Goal: Task Accomplishment & Management: Manage account settings

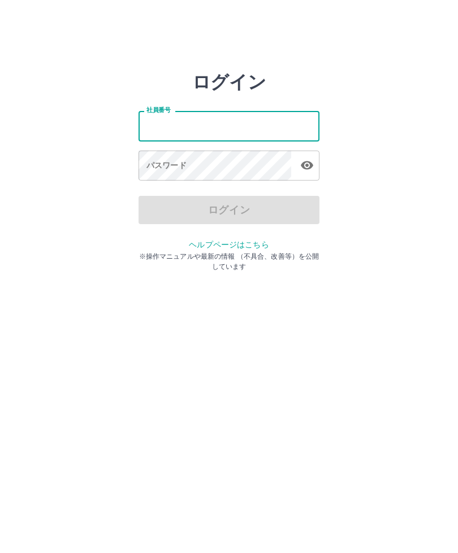
type input "*******"
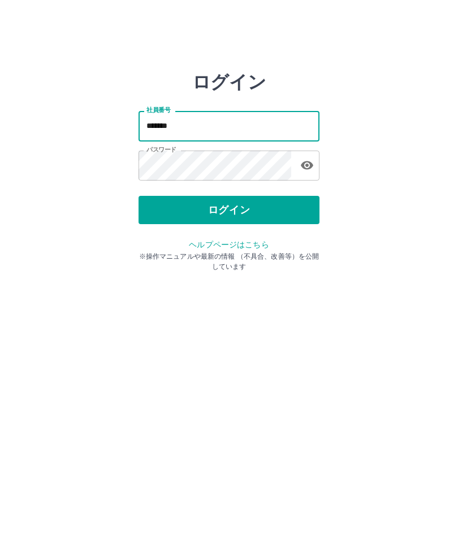
click at [249, 213] on button "ログイン" at bounding box center [229, 210] width 181 height 28
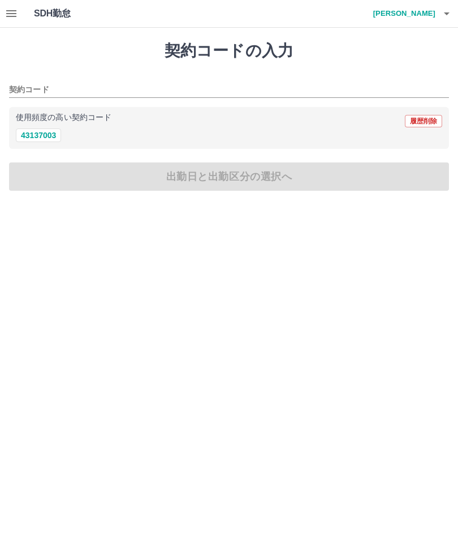
click at [9, 11] on icon "button" at bounding box center [11, 13] width 10 height 7
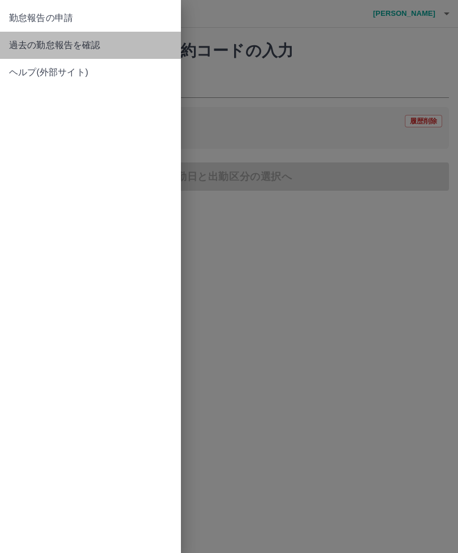
click at [97, 43] on span "過去の勤怠報告を確認" at bounding box center [90, 45] width 163 height 14
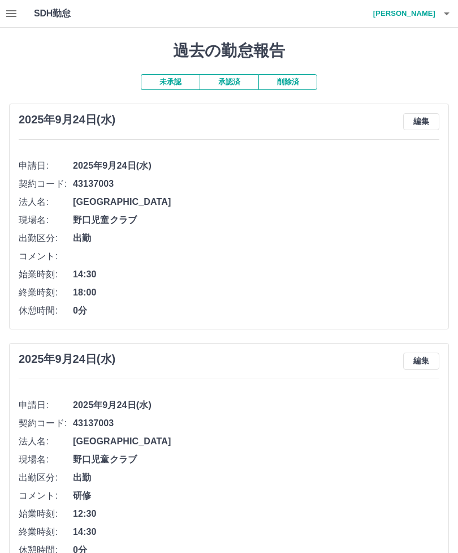
click at [236, 77] on button "承認済" at bounding box center [229, 82] width 59 height 16
click at [420, 14] on h4 "石川　礼恵" at bounding box center [402, 13] width 68 height 27
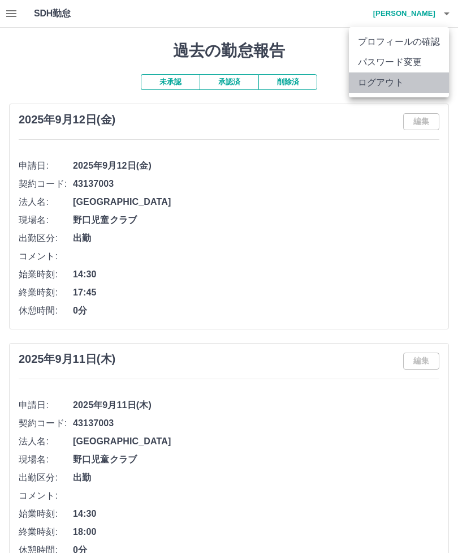
click at [391, 84] on li "ログアウト" at bounding box center [399, 82] width 100 height 20
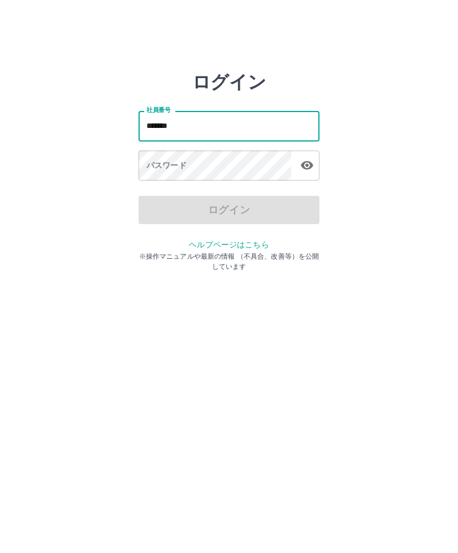
type input "*******"
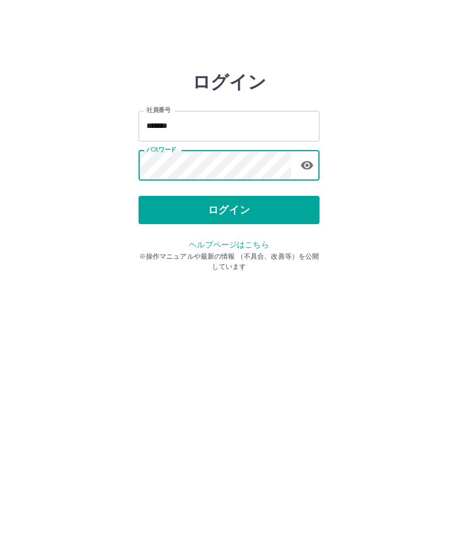
click at [256, 212] on button "ログイン" at bounding box center [229, 210] width 181 height 28
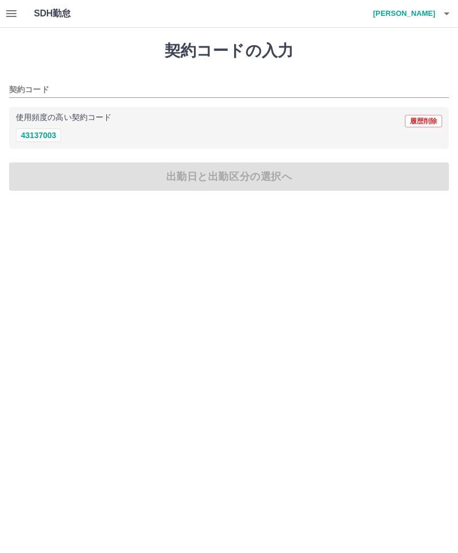
click at [10, 10] on icon "button" at bounding box center [11, 13] width 10 height 7
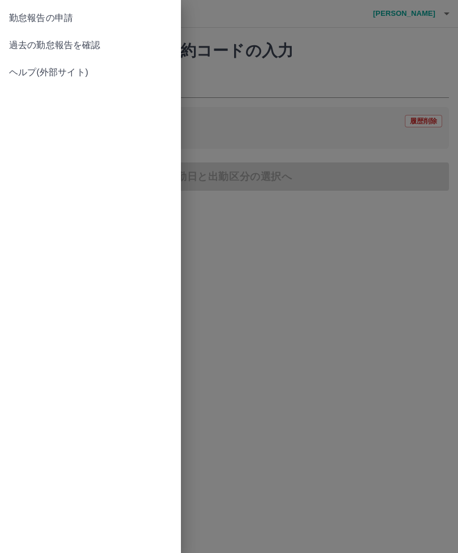
click at [91, 39] on span "過去の勤怠報告を確認" at bounding box center [90, 45] width 163 height 14
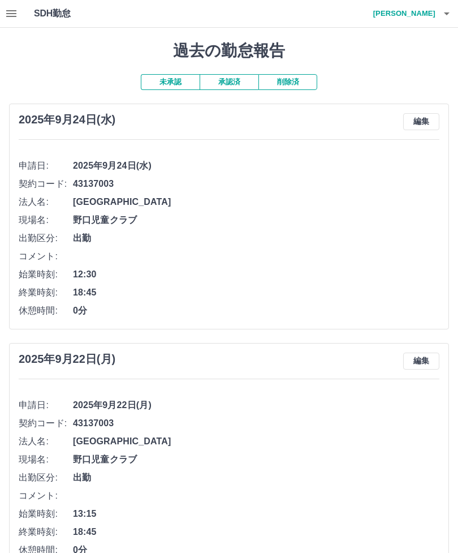
click at [235, 77] on button "承認済" at bounding box center [229, 82] width 59 height 16
click at [414, 10] on h4 "橋田　佐保子" at bounding box center [402, 13] width 68 height 27
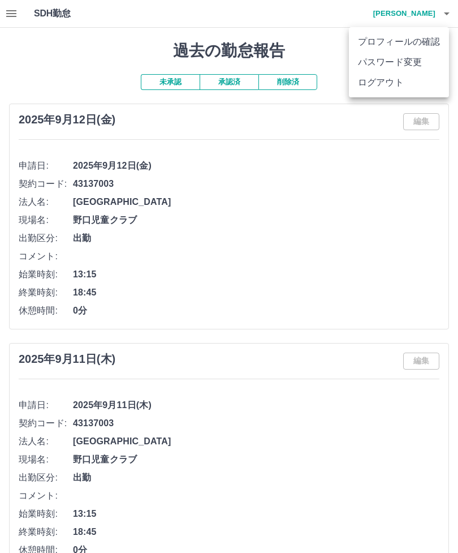
click at [386, 84] on li "ログアウト" at bounding box center [399, 82] width 100 height 20
